Goal: Transaction & Acquisition: Book appointment/travel/reservation

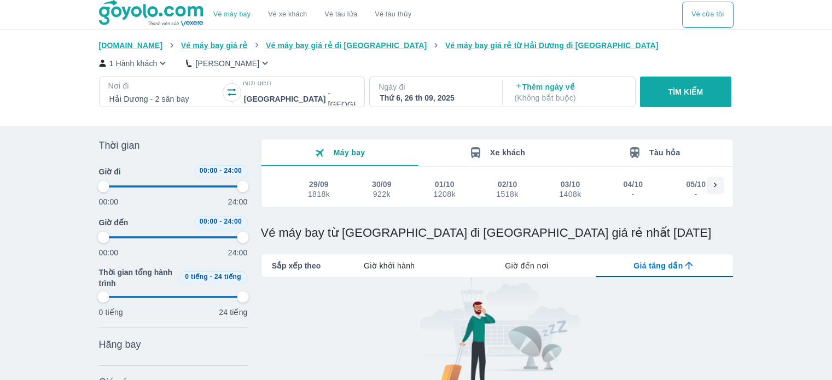
type input "97.9166666666667"
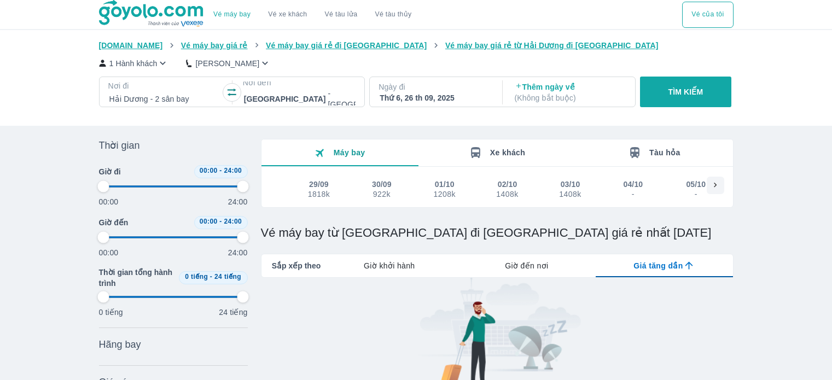
type input "97.9166666666667"
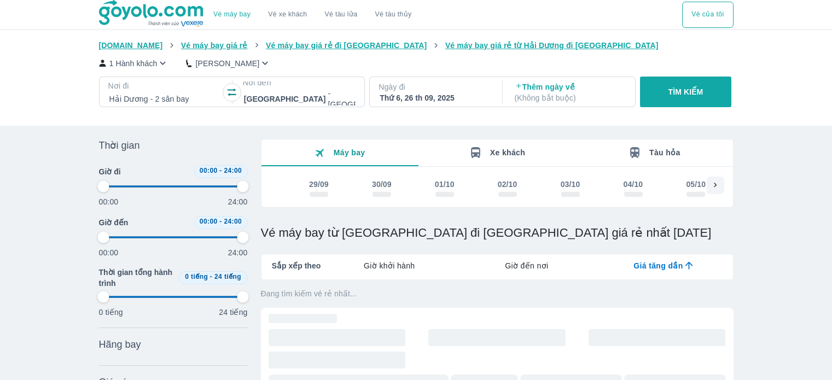
type input "97.9166666666667"
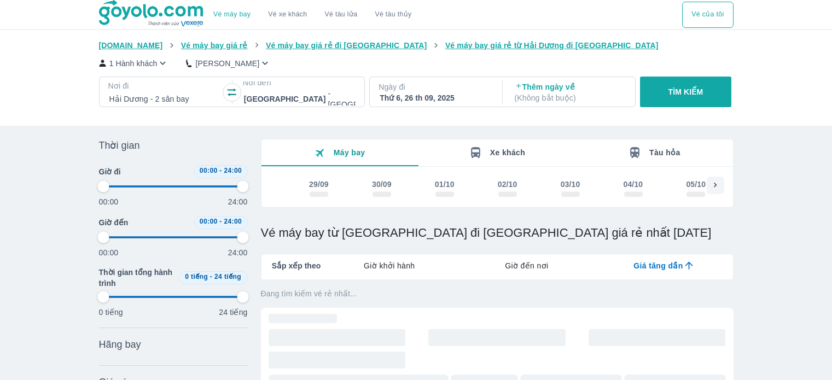
type input "97.9166666666667"
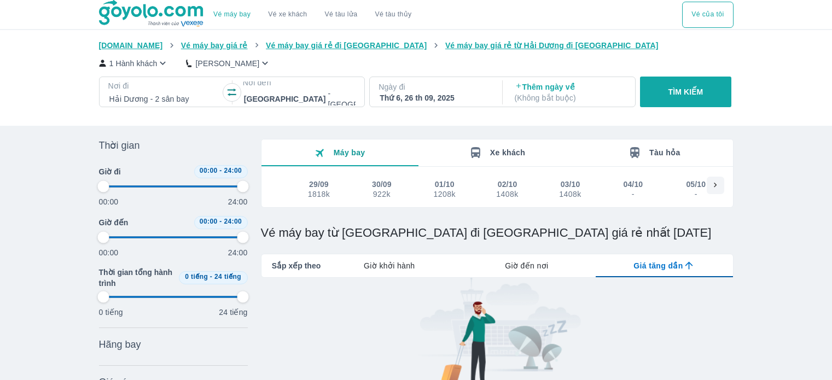
type input "97.9166666666667"
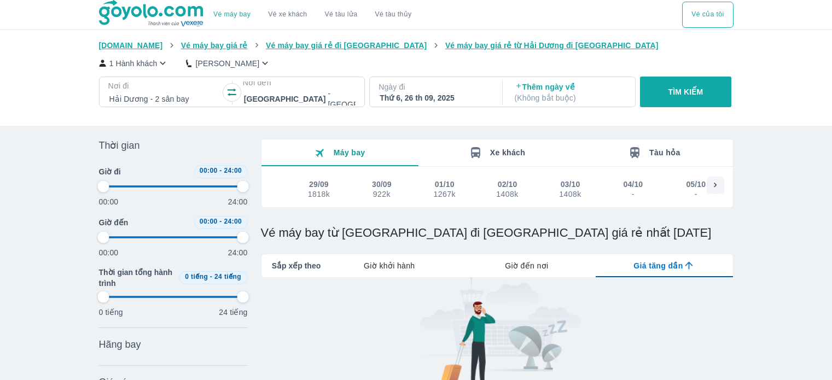
type input "97.9166666666667"
